Goal: Transaction & Acquisition: Register for event/course

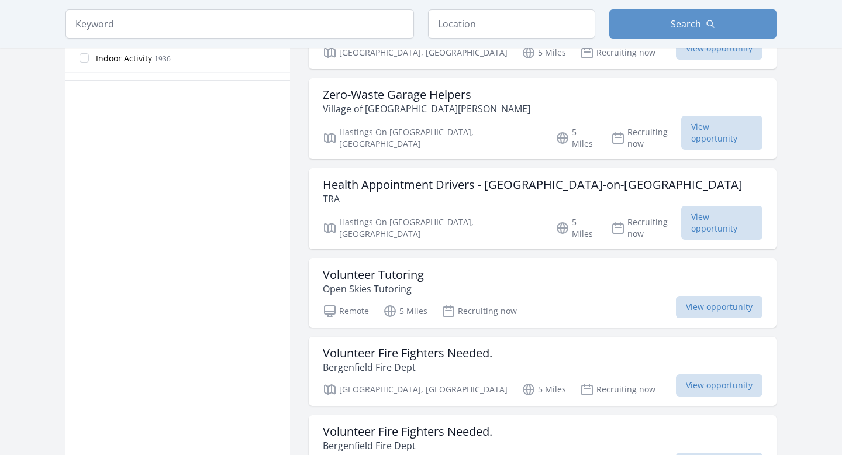
scroll to position [733, 0]
click at [676, 295] on span "View opportunity" at bounding box center [719, 306] width 87 height 22
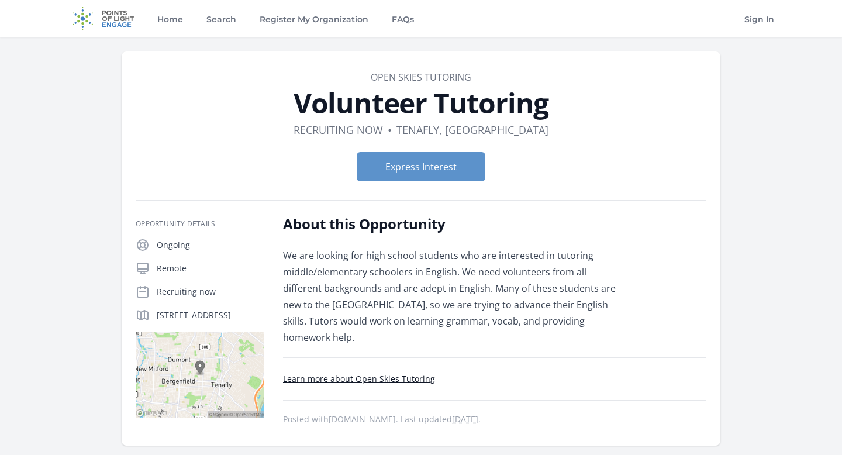
click at [557, 268] on p "We are looking for high school students who are interested in tutoring middle/e…" at bounding box center [454, 296] width 342 height 98
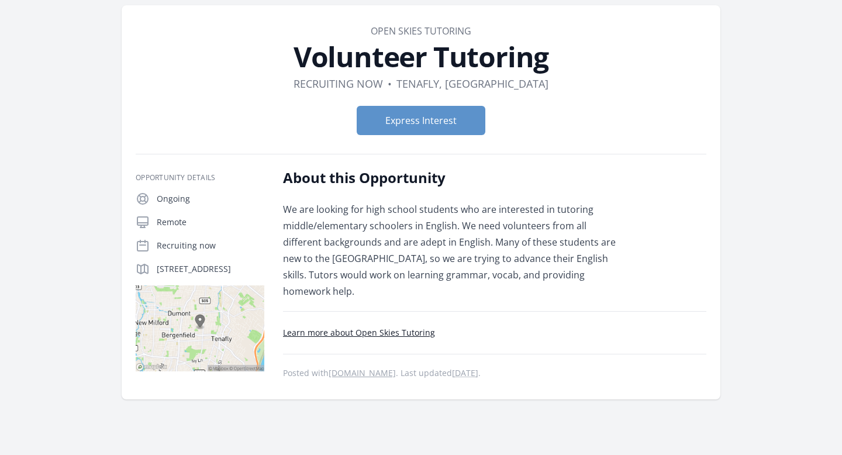
scroll to position [32, 0]
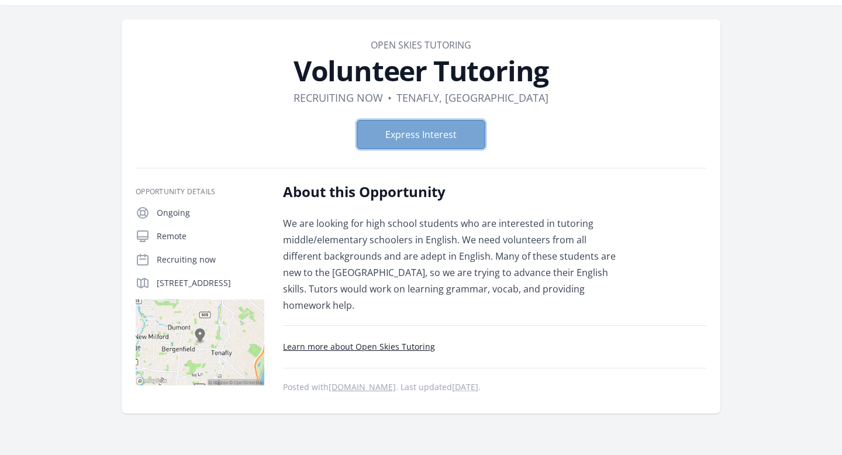
click at [399, 128] on button "Express Interest" at bounding box center [421, 134] width 129 height 29
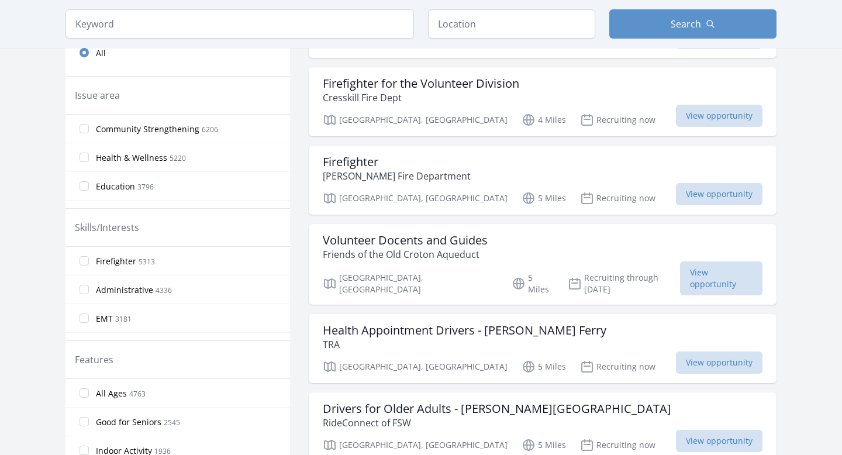
click at [89, 131] on label "Community Strengthening 6206" at bounding box center [178, 128] width 225 height 23
click at [89, 131] on input "Community Strengthening 6206" at bounding box center [84, 128] width 9 height 9
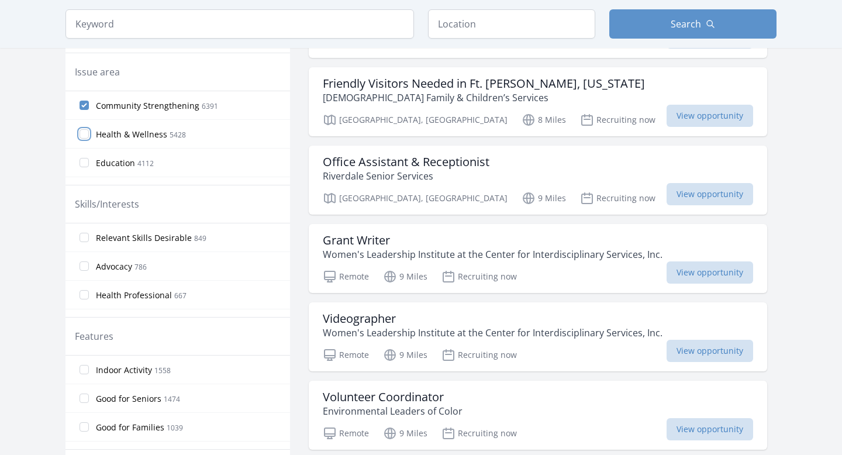
click at [87, 137] on input "Health & Wellness 5428" at bounding box center [84, 133] width 9 height 9
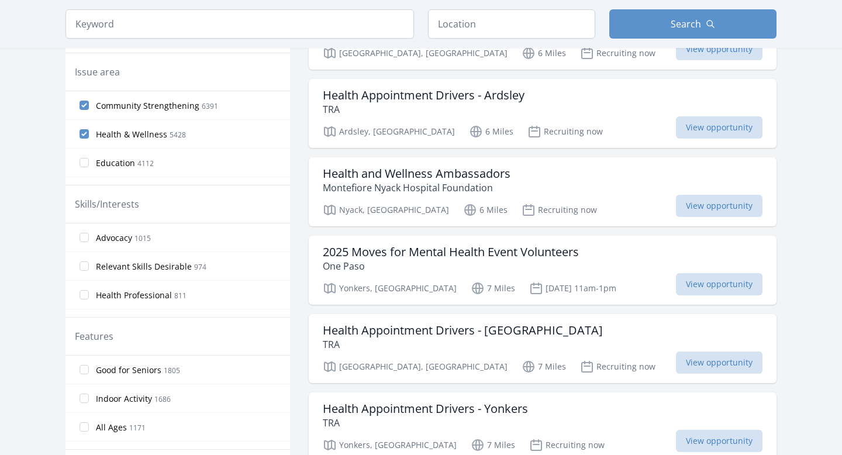
click at [86, 157] on label "Education 4112" at bounding box center [178, 162] width 225 height 23
click at [86, 158] on input "Education 4112" at bounding box center [84, 162] width 9 height 9
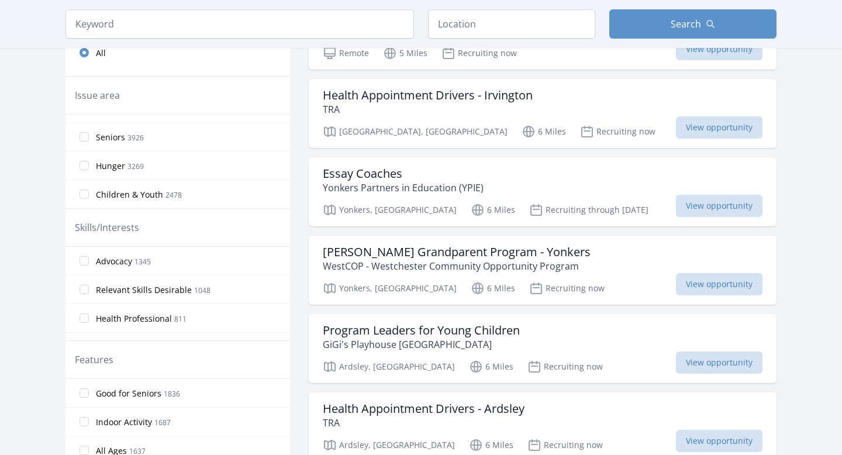
scroll to position [78, 0]
click at [88, 163] on input "Hunger 3269" at bounding box center [84, 164] width 9 height 9
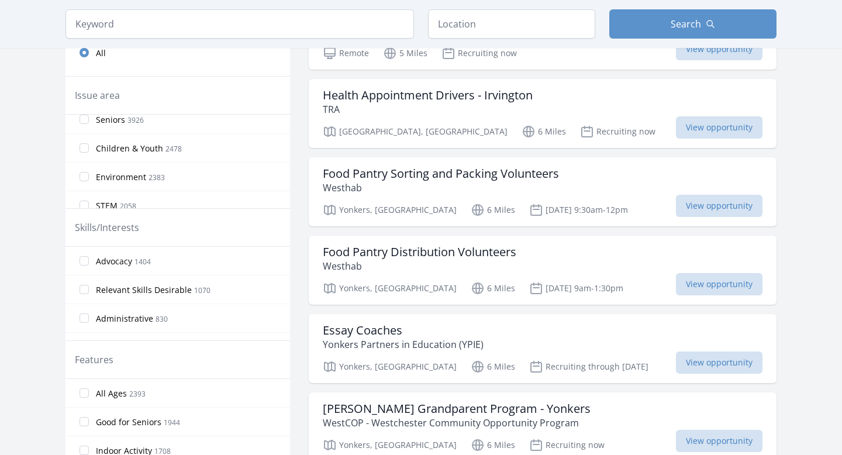
scroll to position [118, 0]
click at [88, 151] on input "Children & Youth 2478" at bounding box center [84, 154] width 9 height 9
click at [81, 142] on input "STEM 2058" at bounding box center [84, 141] width 9 height 9
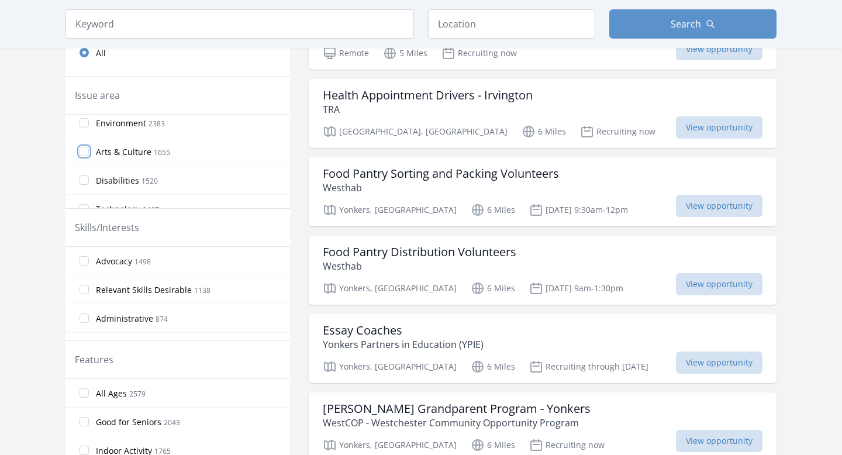
click at [85, 150] on input "Arts & Culture 1655" at bounding box center [84, 151] width 9 height 9
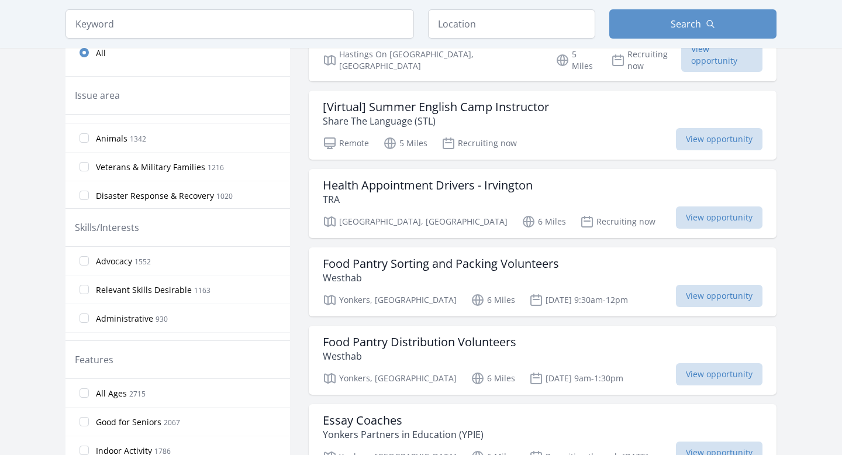
scroll to position [306, 0]
click at [85, 138] on input "Animals 1342" at bounding box center [84, 137] width 9 height 9
click at [85, 138] on input "Sports & Recreation 422" at bounding box center [84, 134] width 9 height 9
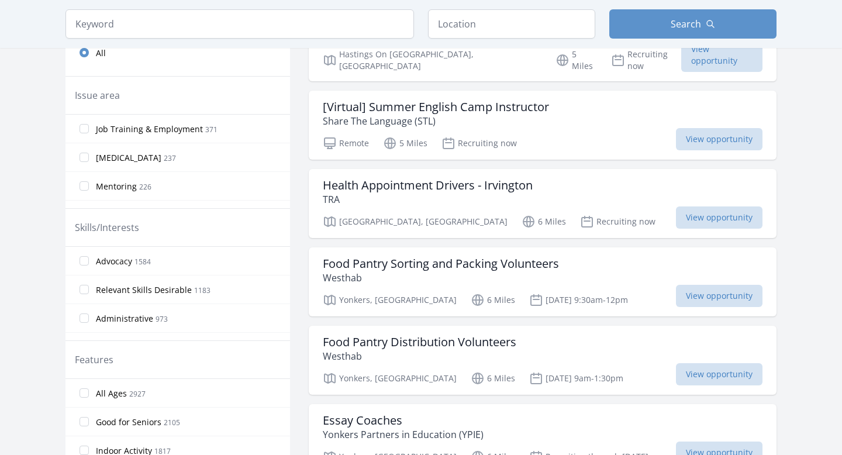
scroll to position [631, 0]
click at [82, 131] on input "Job Training & Employment 371" at bounding box center [84, 127] width 9 height 9
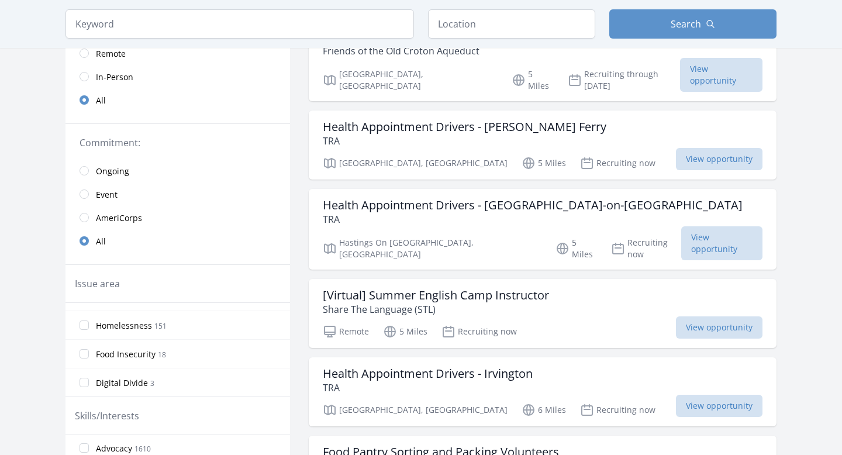
scroll to position [162, 0]
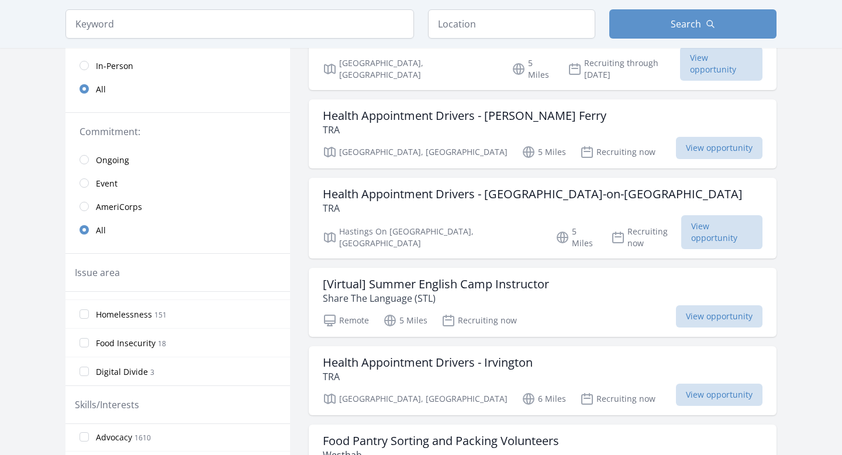
click at [85, 319] on label "Homelessness 151" at bounding box center [178, 313] width 225 height 23
click at [85, 319] on input "Homelessness 151" at bounding box center [84, 313] width 9 height 9
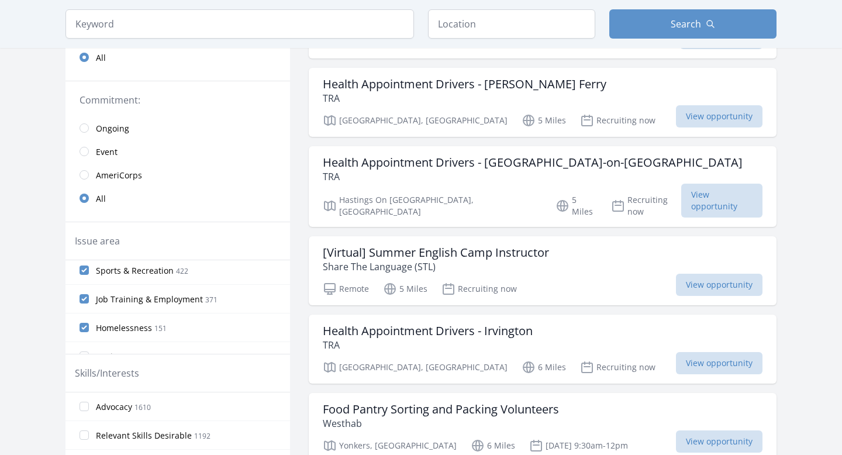
scroll to position [253, 0]
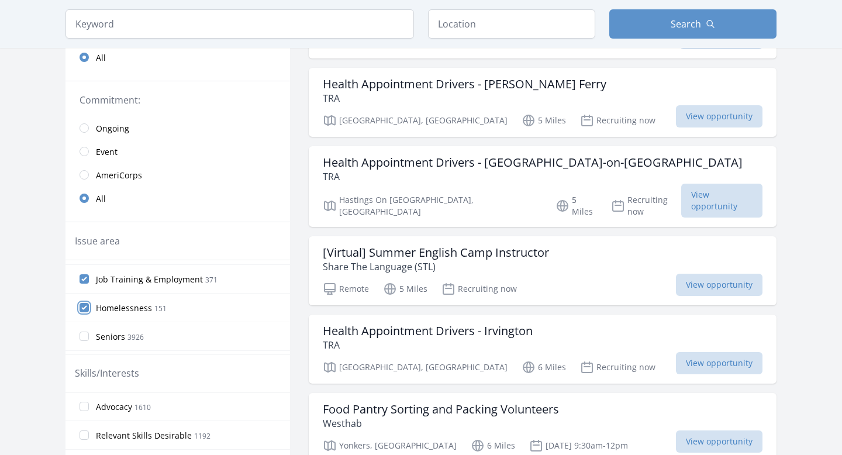
click at [84, 308] on input "Homelessness 151" at bounding box center [84, 307] width 9 height 9
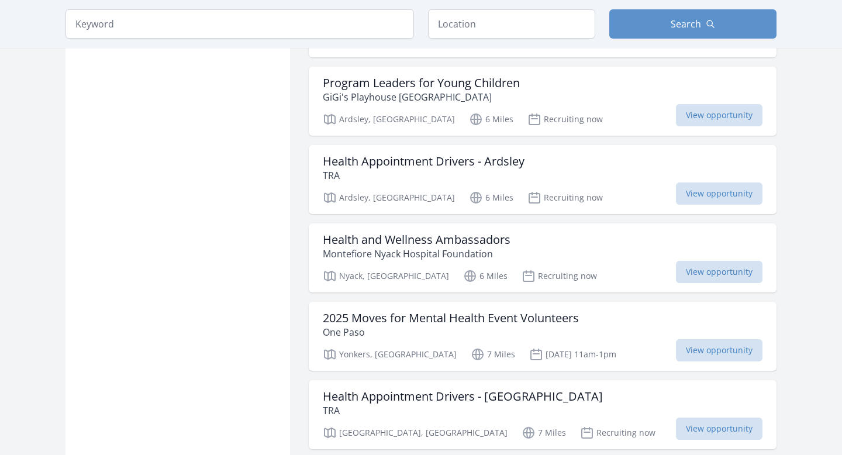
scroll to position [838, 0]
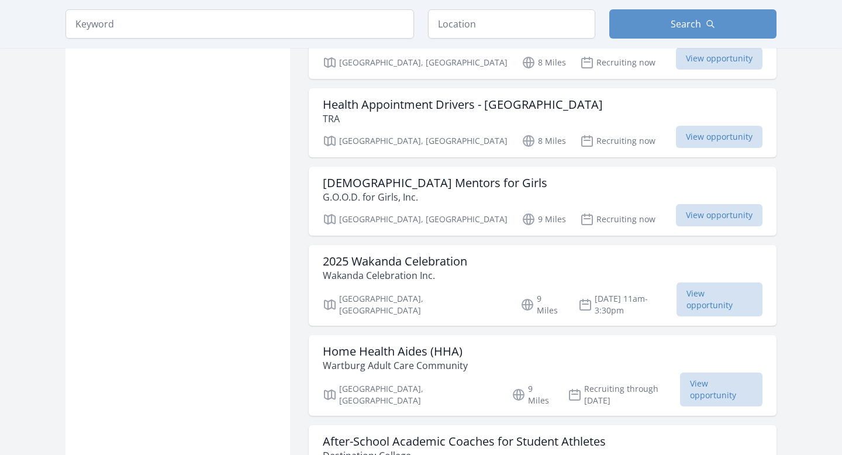
scroll to position [2785, 0]
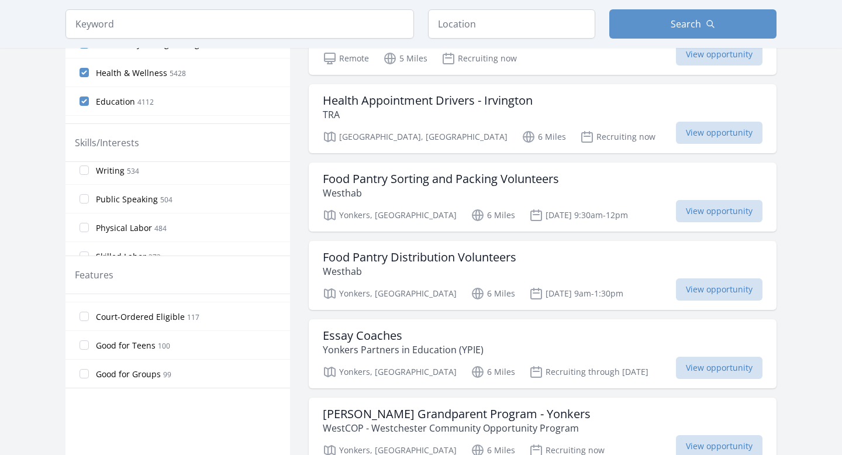
scroll to position [287, 0]
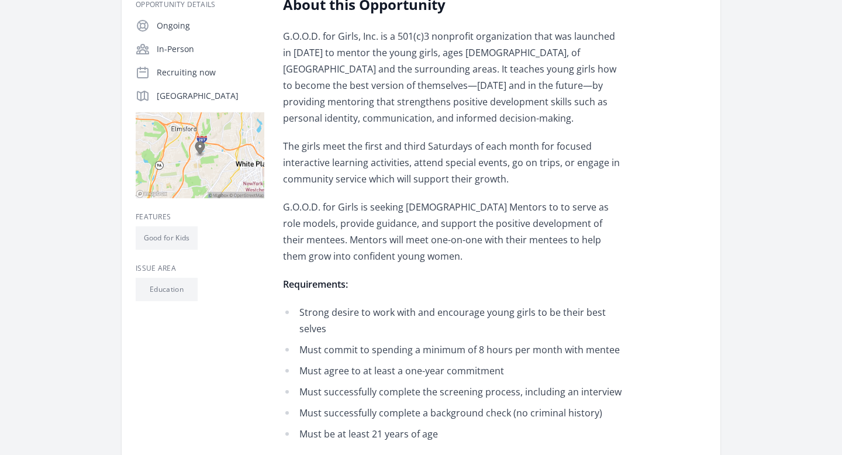
scroll to position [22, 0]
